Goal: Check status: Check status

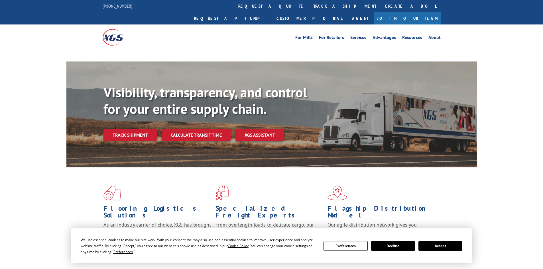
click at [128, 129] on link "Track shipment" at bounding box center [130, 135] width 54 height 12
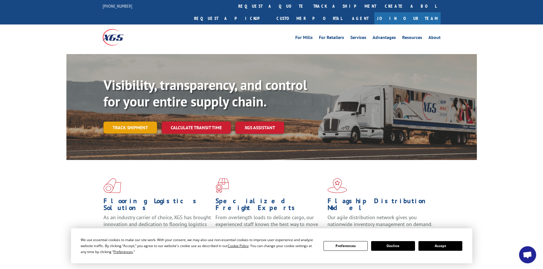
click at [134, 122] on link "Track shipment" at bounding box center [130, 128] width 54 height 12
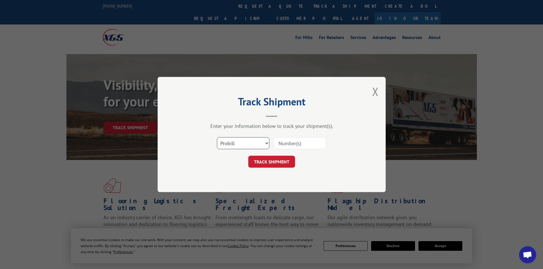
click at [232, 148] on select "Select category... Probill BOL PO" at bounding box center [243, 143] width 52 height 12
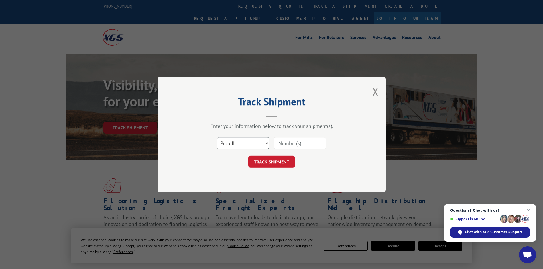
select select "bol"
click at [217, 137] on select "Select category... Probill BOL PO" at bounding box center [243, 143] width 52 height 12
paste input "5681280"
type input "5681280"
click at [277, 163] on button "TRACK SHIPMENT" at bounding box center [271, 162] width 47 height 12
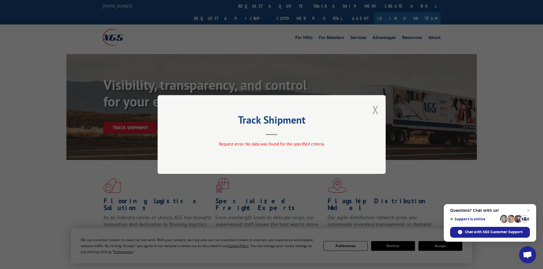
click at [377, 112] on button "Close modal" at bounding box center [375, 109] width 6 height 15
